Goal: Navigation & Orientation: Find specific page/section

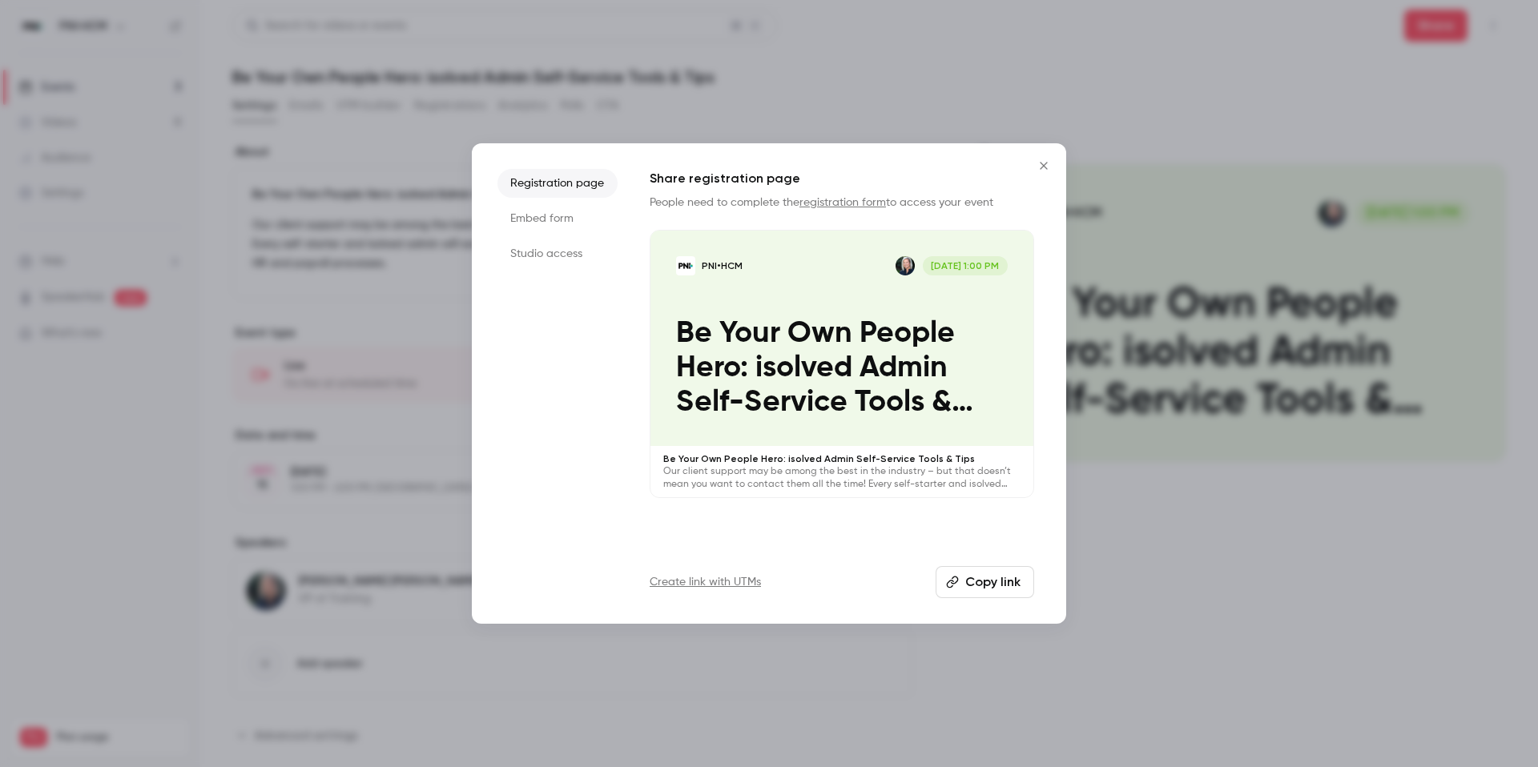
click at [1049, 174] on button "Close" at bounding box center [1044, 166] width 32 height 32
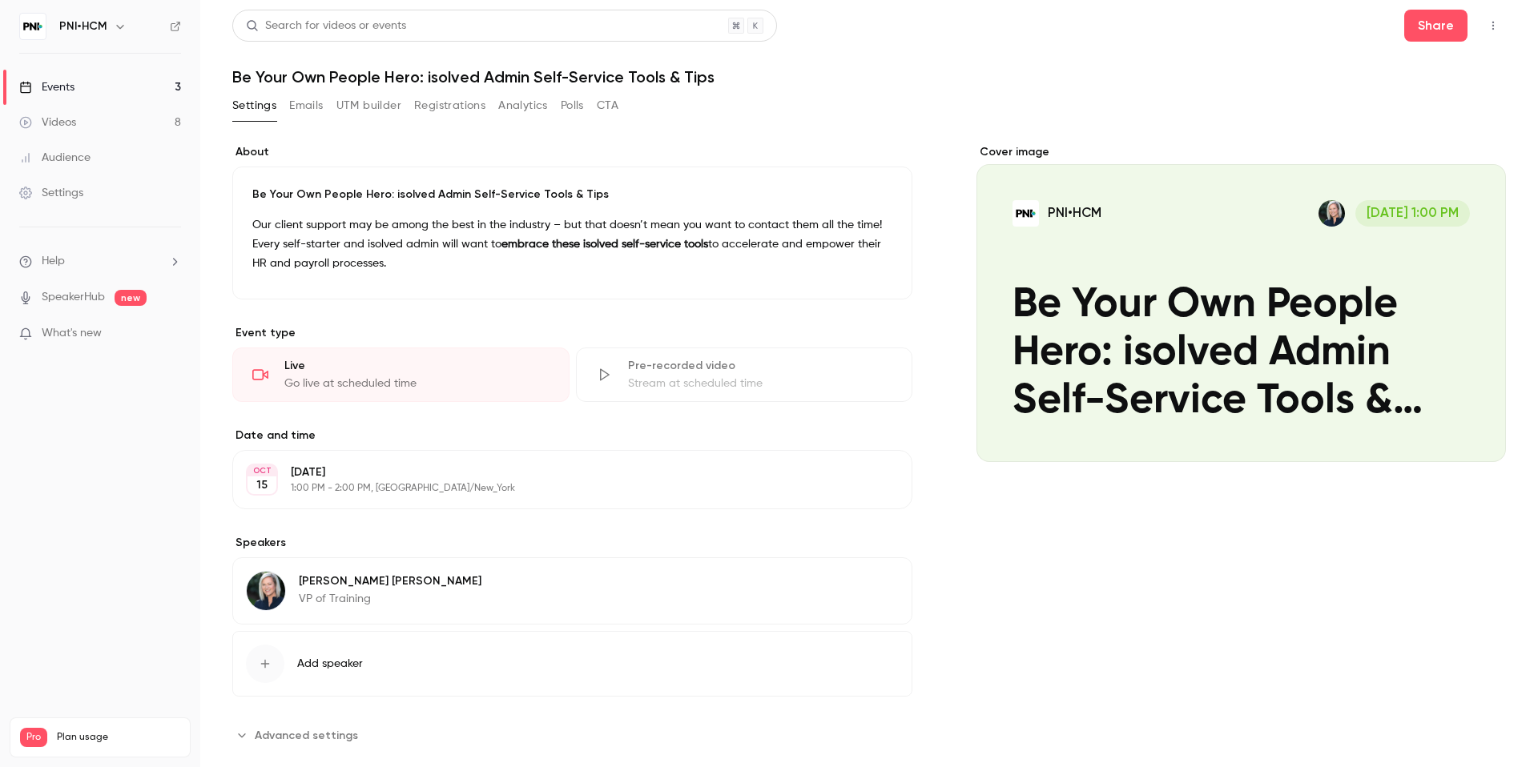
click at [77, 89] on link "Events 3" at bounding box center [100, 87] width 200 height 35
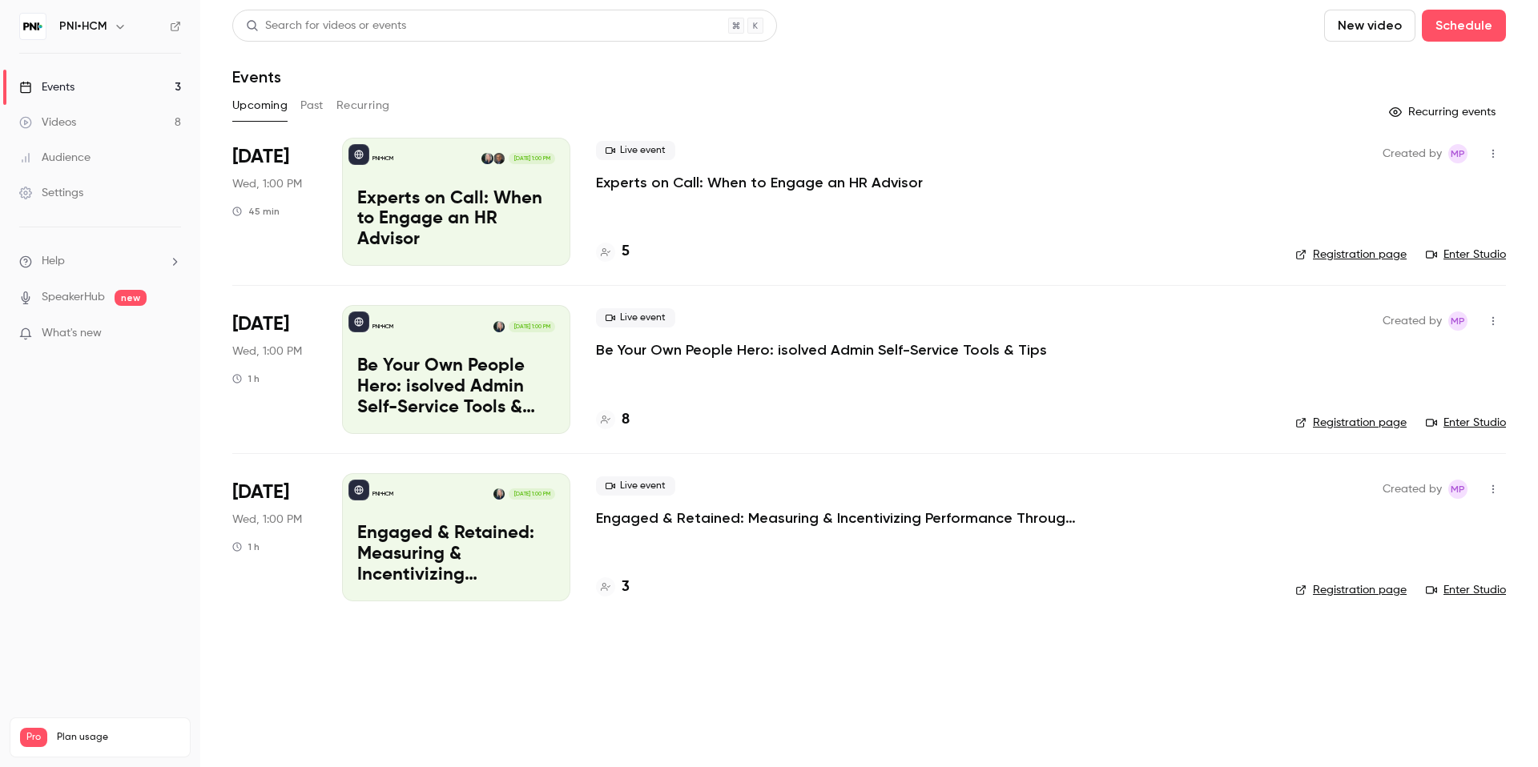
click at [324, 99] on button "Past" at bounding box center [311, 106] width 23 height 26
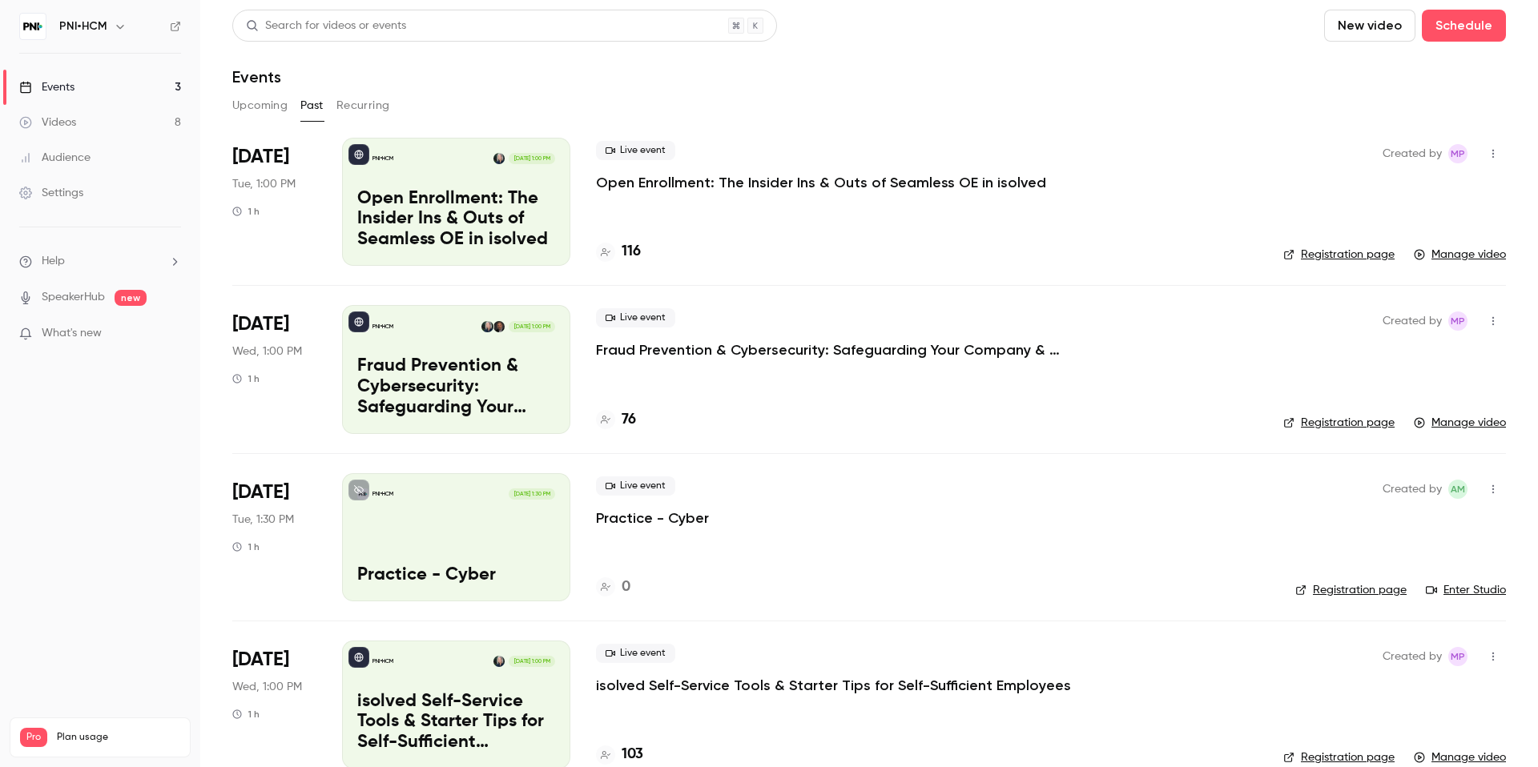
click at [97, 89] on link "Events 3" at bounding box center [100, 87] width 200 height 35
